Goal: Task Accomplishment & Management: Use online tool/utility

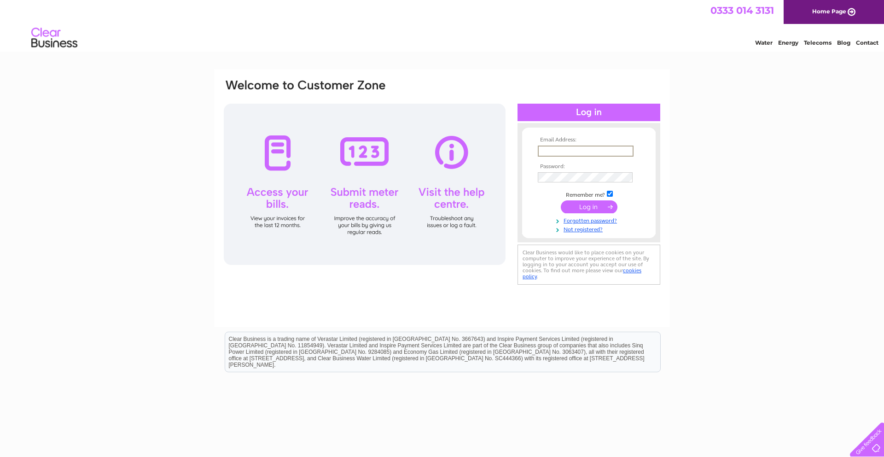
click at [566, 147] on input "text" at bounding box center [586, 151] width 96 height 11
type input "info@avesbusinesscentre.co.uk"
click at [561, 200] on input "submit" at bounding box center [589, 206] width 57 height 13
click at [573, 202] on input "submit" at bounding box center [589, 206] width 57 height 13
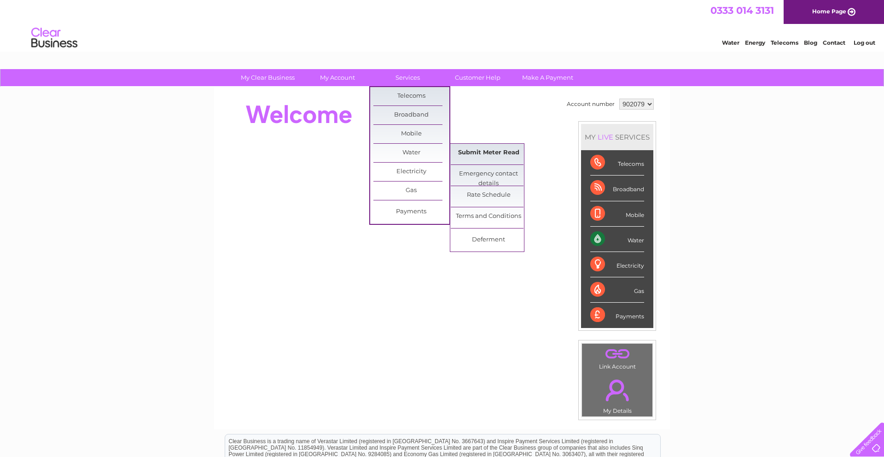
click at [473, 152] on link "Submit Meter Read" at bounding box center [489, 153] width 76 height 18
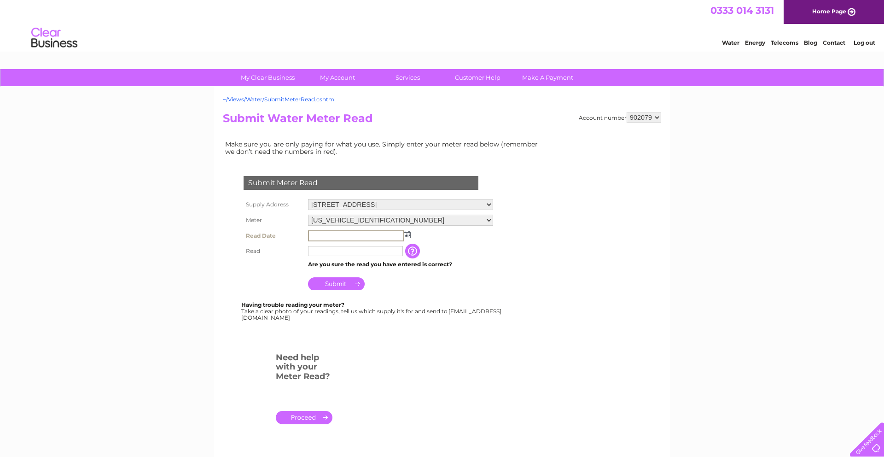
click at [376, 238] on input "text" at bounding box center [356, 235] width 96 height 11
click at [406, 236] on img at bounding box center [406, 233] width 7 height 7
click at [391, 282] on link "10" at bounding box center [389, 284] width 13 height 9
type input "2025/10/10"
click at [333, 251] on input "text" at bounding box center [356, 250] width 96 height 11
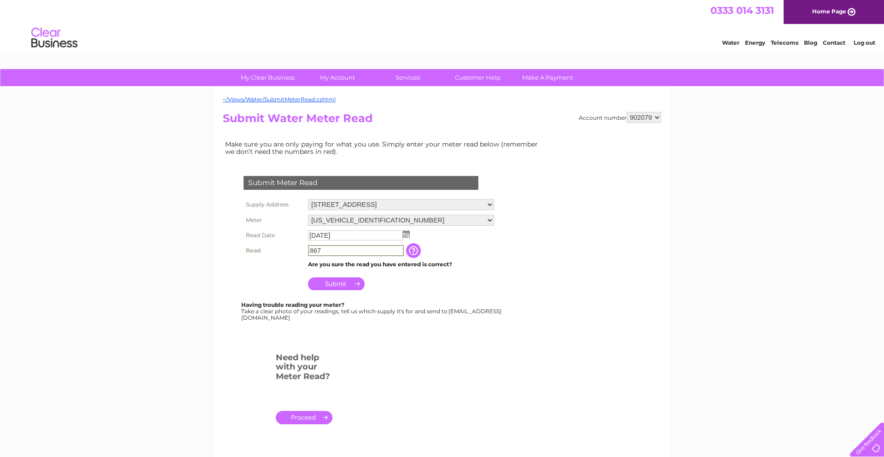
type input "867"
drag, startPoint x: 354, startPoint y: 284, endPoint x: 403, endPoint y: 288, distance: 48.5
click at [356, 284] on input "Submit" at bounding box center [336, 283] width 57 height 13
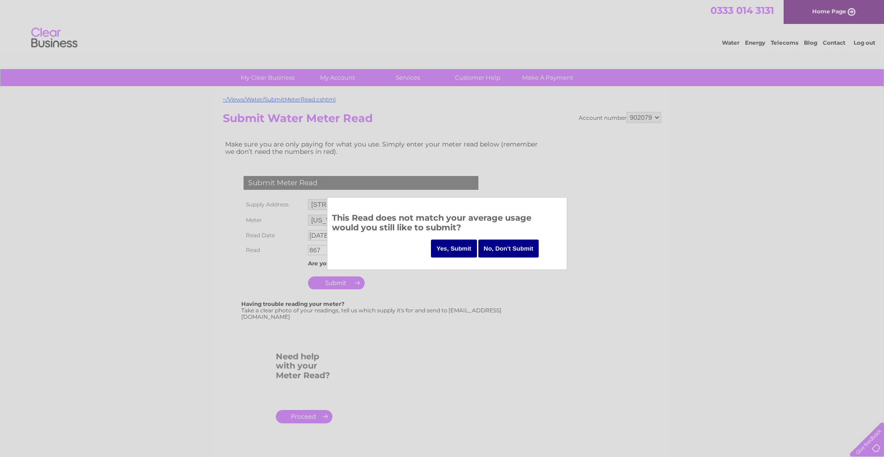
click at [454, 248] on input "Yes, Submit" at bounding box center [454, 249] width 46 height 18
